Goal: Task Accomplishment & Management: Use online tool/utility

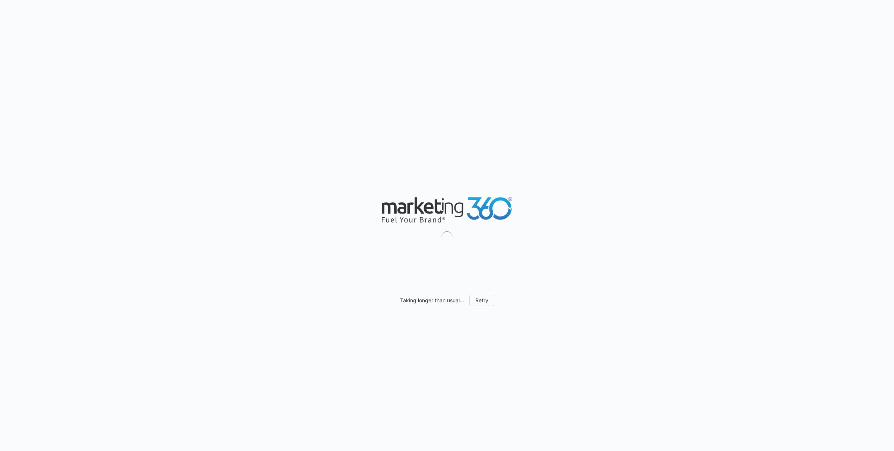
scroll to position [458, 0]
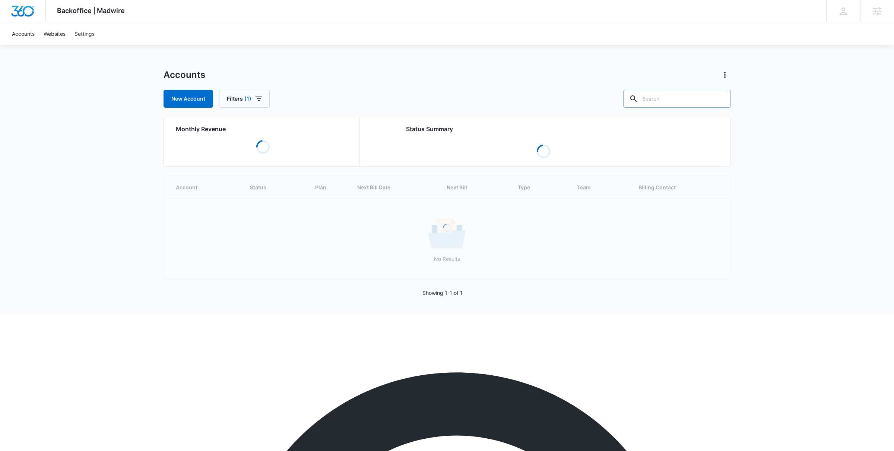
click at [664, 102] on input "text" at bounding box center [677, 99] width 108 height 18
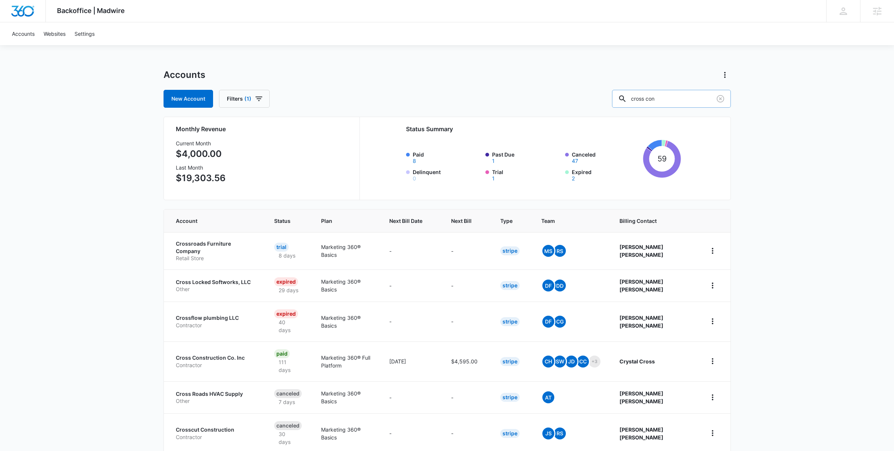
type input "cross con"
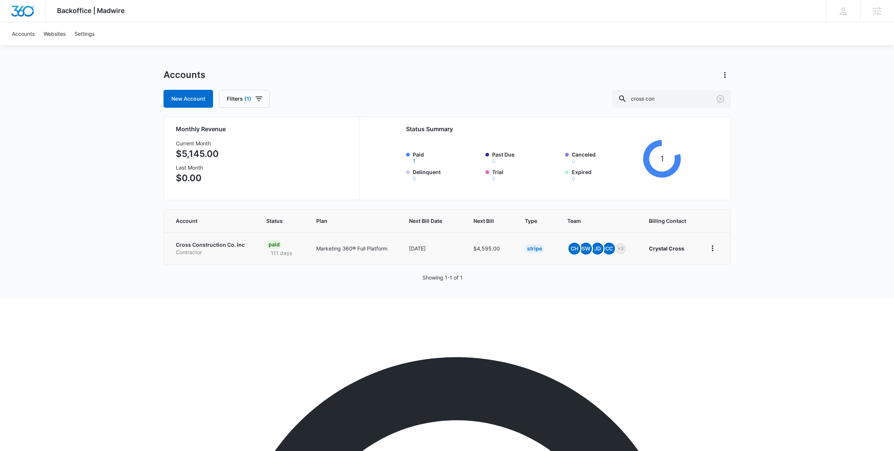
click at [215, 242] on p "Cross Construction Co. Inc" at bounding box center [212, 244] width 73 height 7
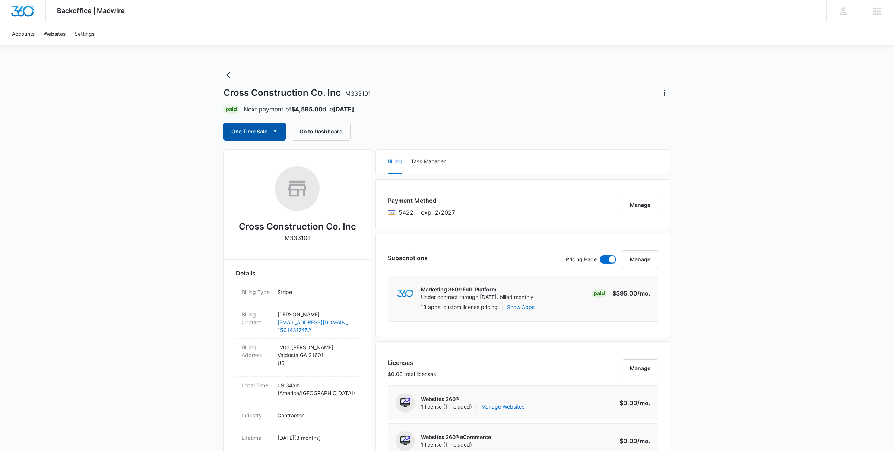
click at [262, 133] on button "One Time Sale" at bounding box center [254, 132] width 62 height 18
click at [263, 158] on div "Run One-Time Payment" at bounding box center [276, 157] width 86 height 8
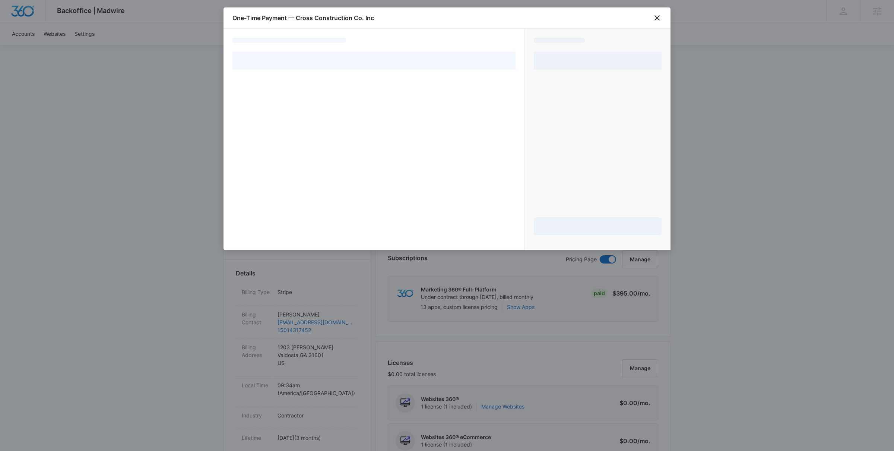
select select "pm_1Rc6v6A4n8RTgNjUDeAYDfuf"
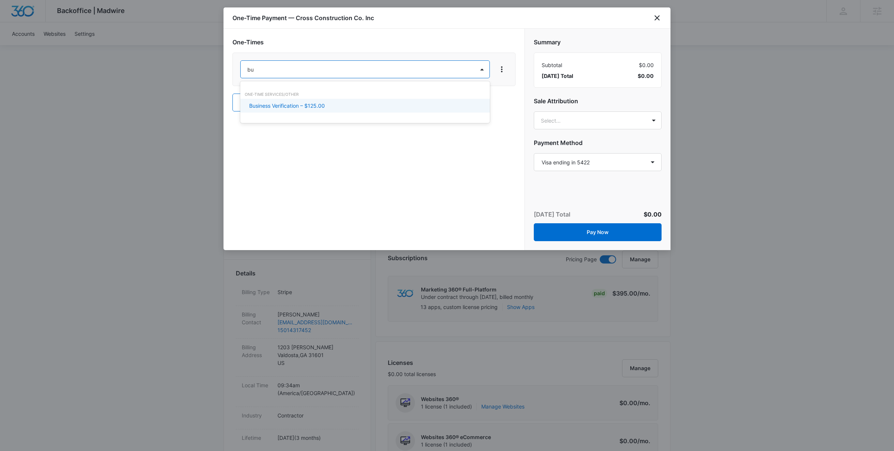
type input "b"
type input "e"
click at [658, 18] on div at bounding box center [447, 225] width 894 height 451
type input "can"
click at [658, 18] on icon "close" at bounding box center [656, 17] width 5 height 5
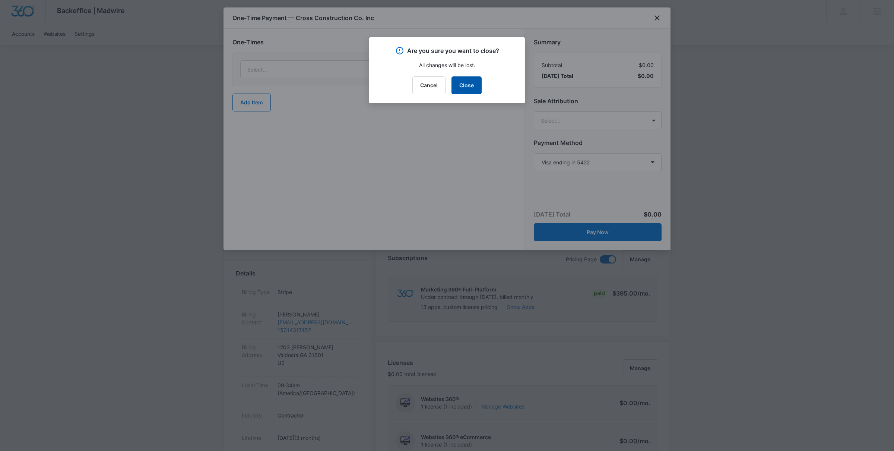
click at [462, 88] on button "Close" at bounding box center [466, 85] width 30 height 18
